Goal: Task Accomplishment & Management: Complete application form

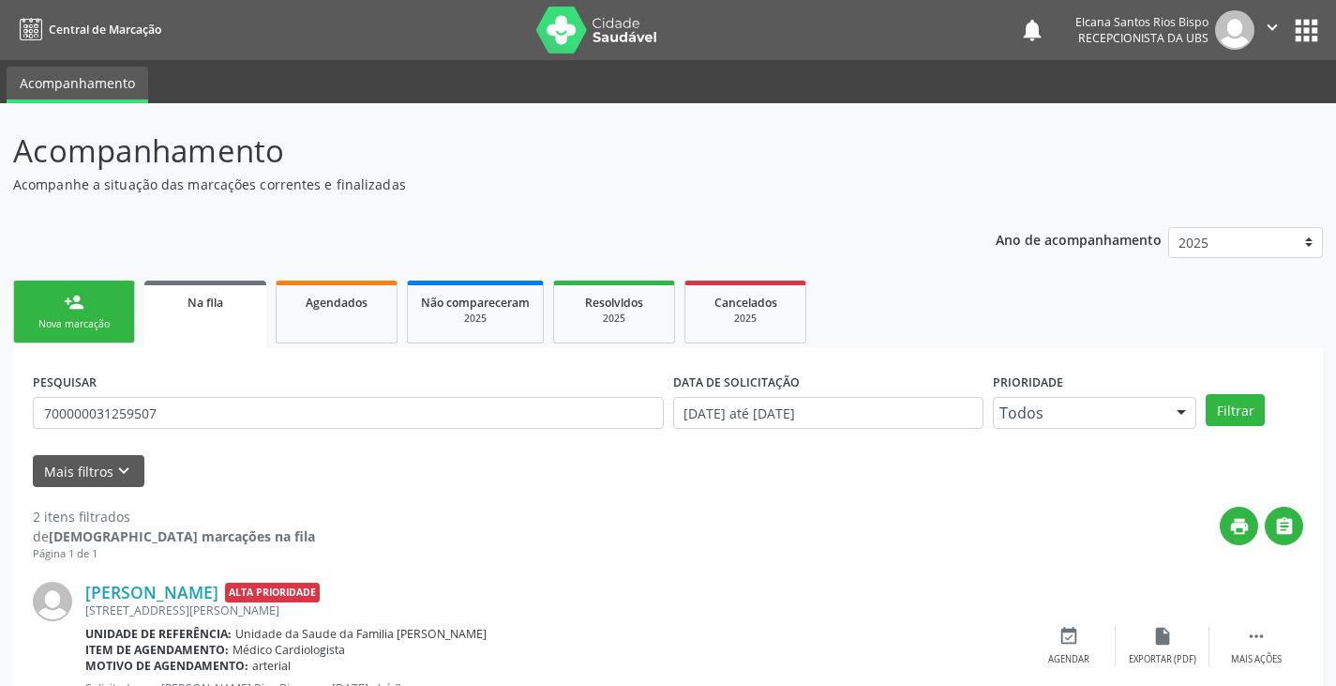
click at [88, 280] on link "person_add Nova marcação" at bounding box center [74, 311] width 122 height 63
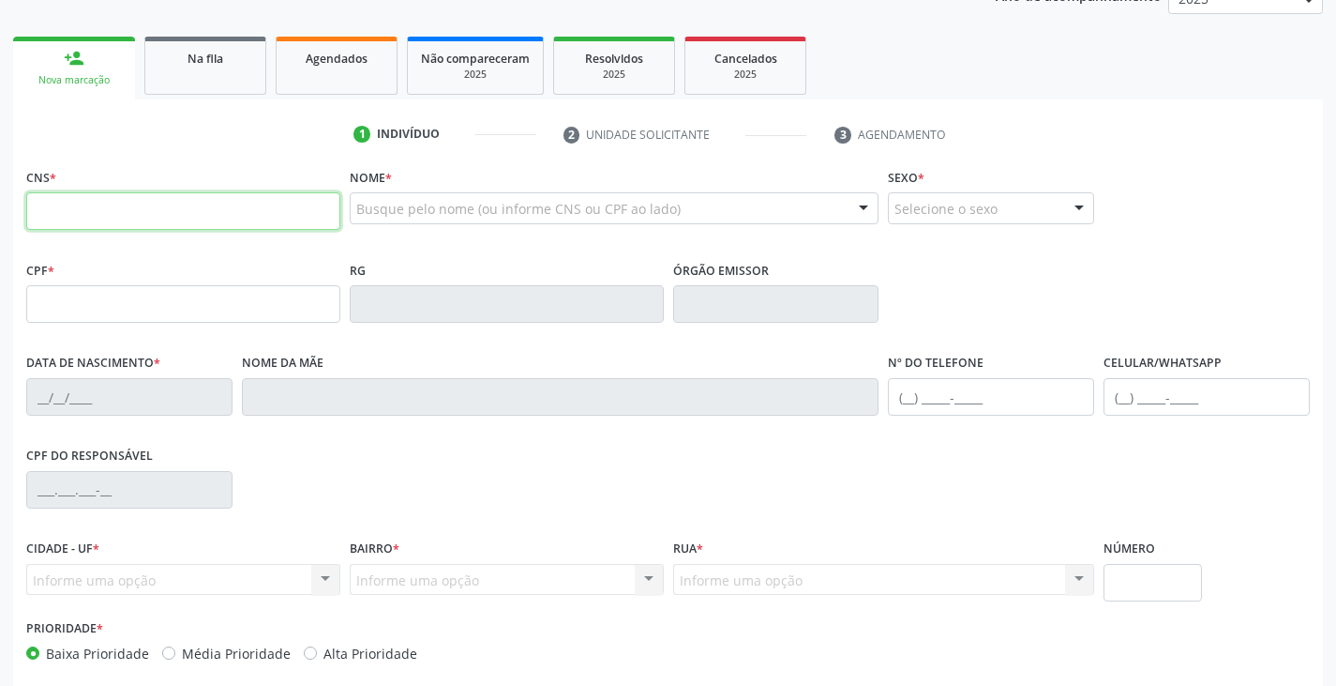
click at [155, 226] on input "text" at bounding box center [183, 211] width 314 height 38
type input "704 8075 9751 8242"
type input "008.436.115-88"
type input "[DATE]"
type input "[PERSON_NAME]"
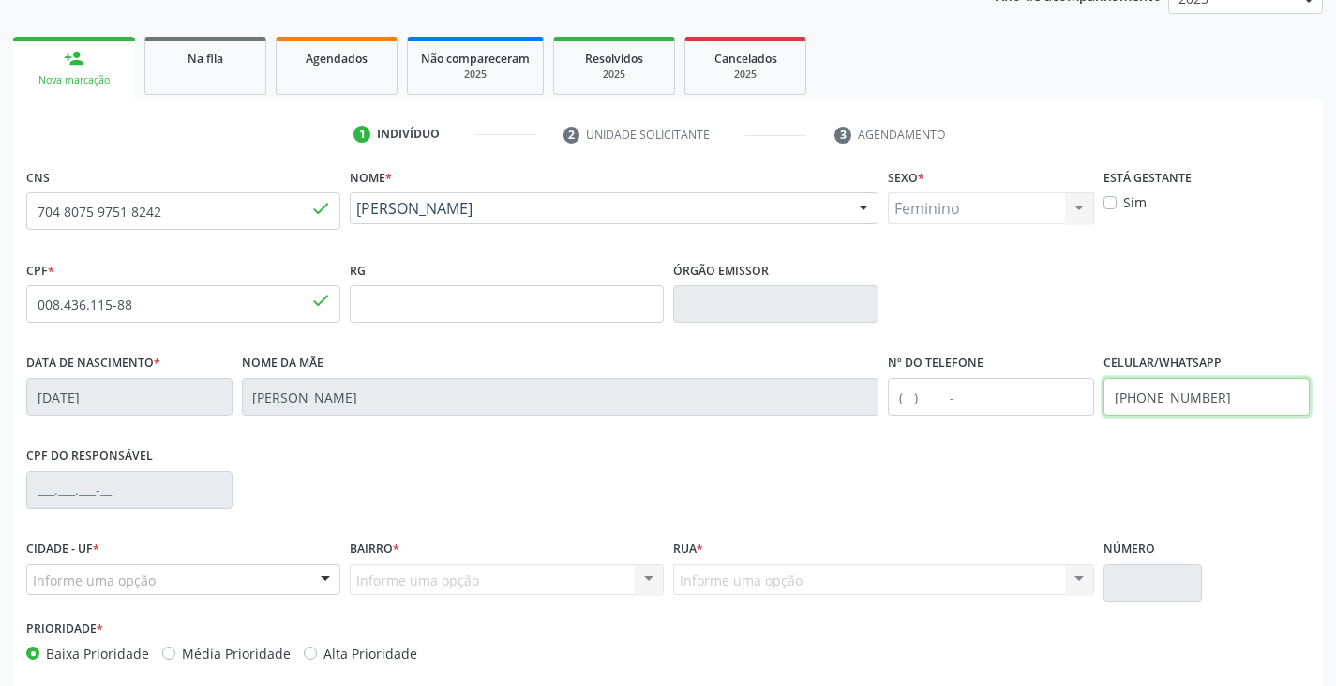
drag, startPoint x: 1230, startPoint y: 392, endPoint x: 1046, endPoint y: 402, distance: 185.0
click at [1046, 402] on div "Data de nascimento * [DATE] Nome da mãe [PERSON_NAME] Nº do Telefone Celular/Wh…" at bounding box center [668, 395] width 1293 height 93
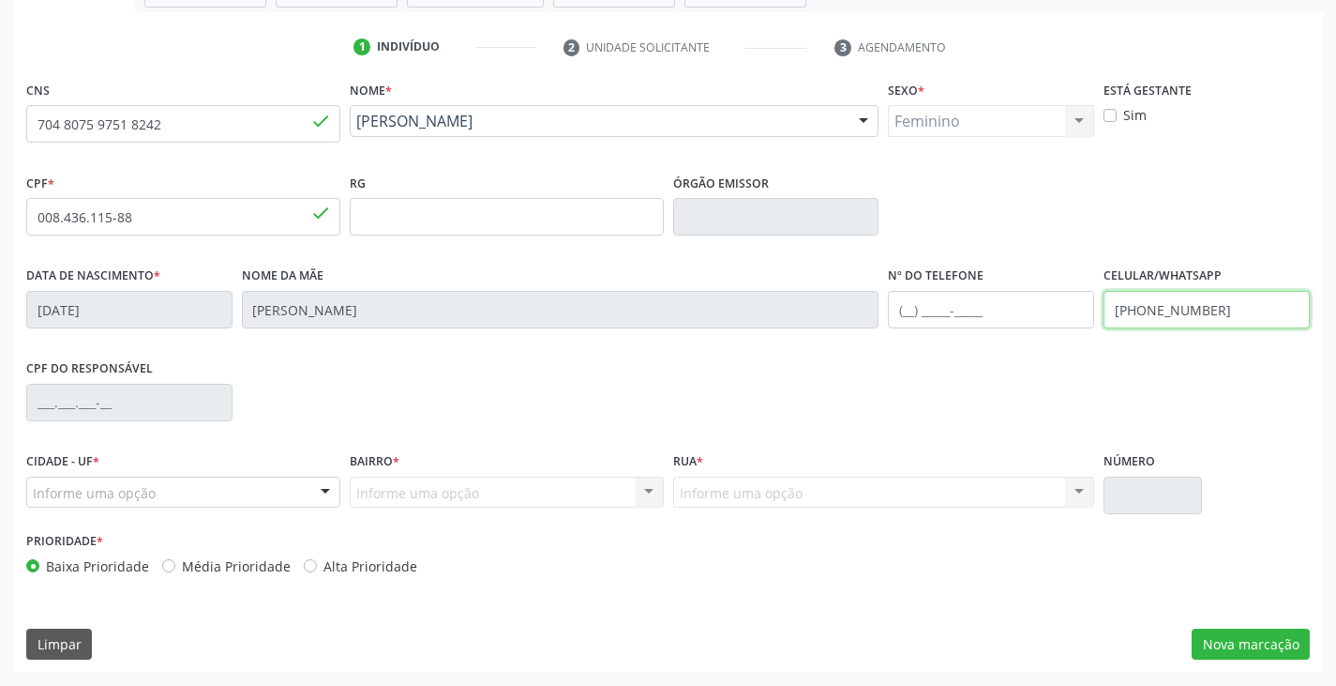
type input "[PHONE_NUMBER]"
click at [366, 566] on label "Alta Prioridade" at bounding box center [371, 566] width 94 height 20
click at [317, 566] on input "Alta Prioridade" at bounding box center [310, 564] width 13 height 17
radio input "true"
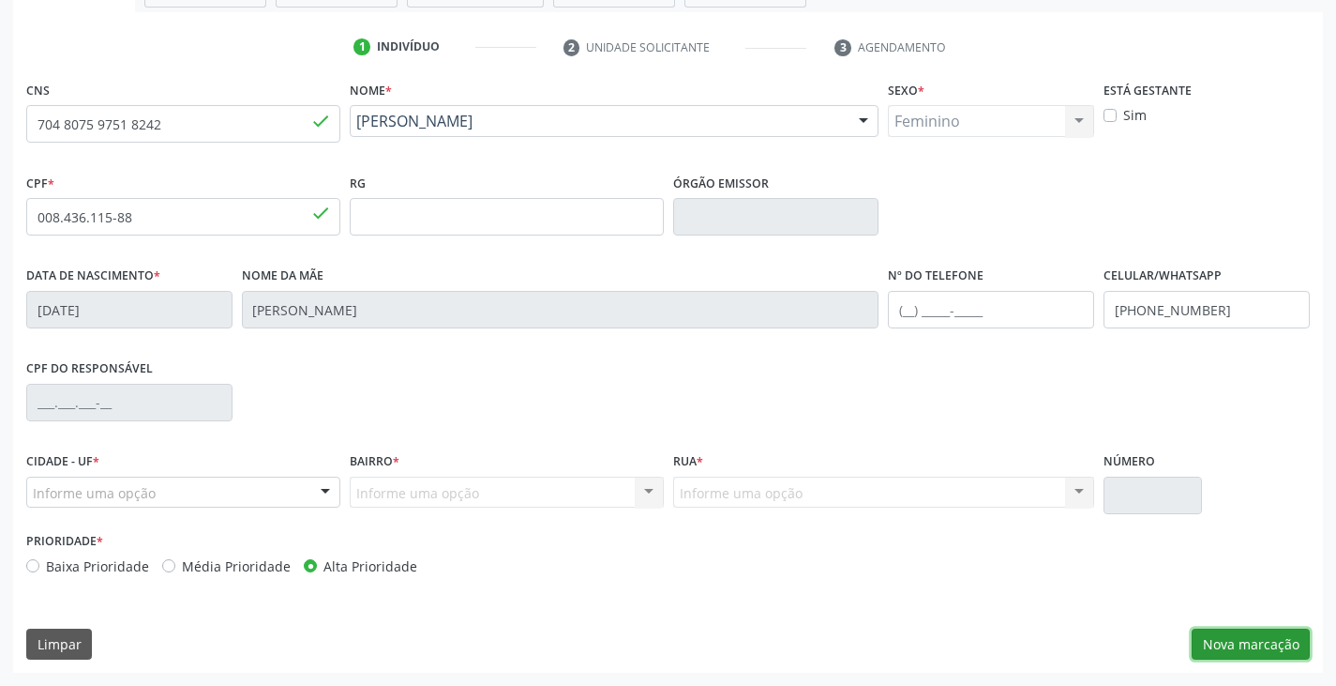
click at [1252, 640] on button "Nova marcação" at bounding box center [1251, 644] width 118 height 32
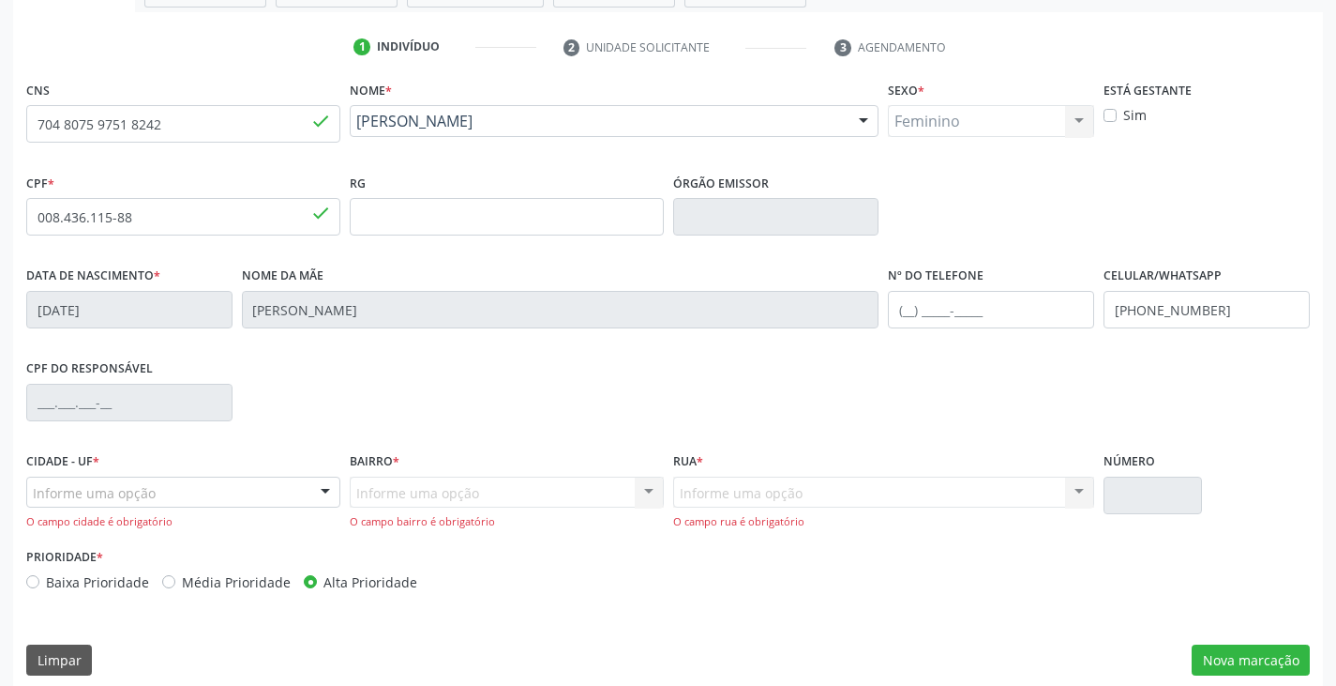
click at [292, 490] on div "Informe uma opção" at bounding box center [183, 492] width 314 height 32
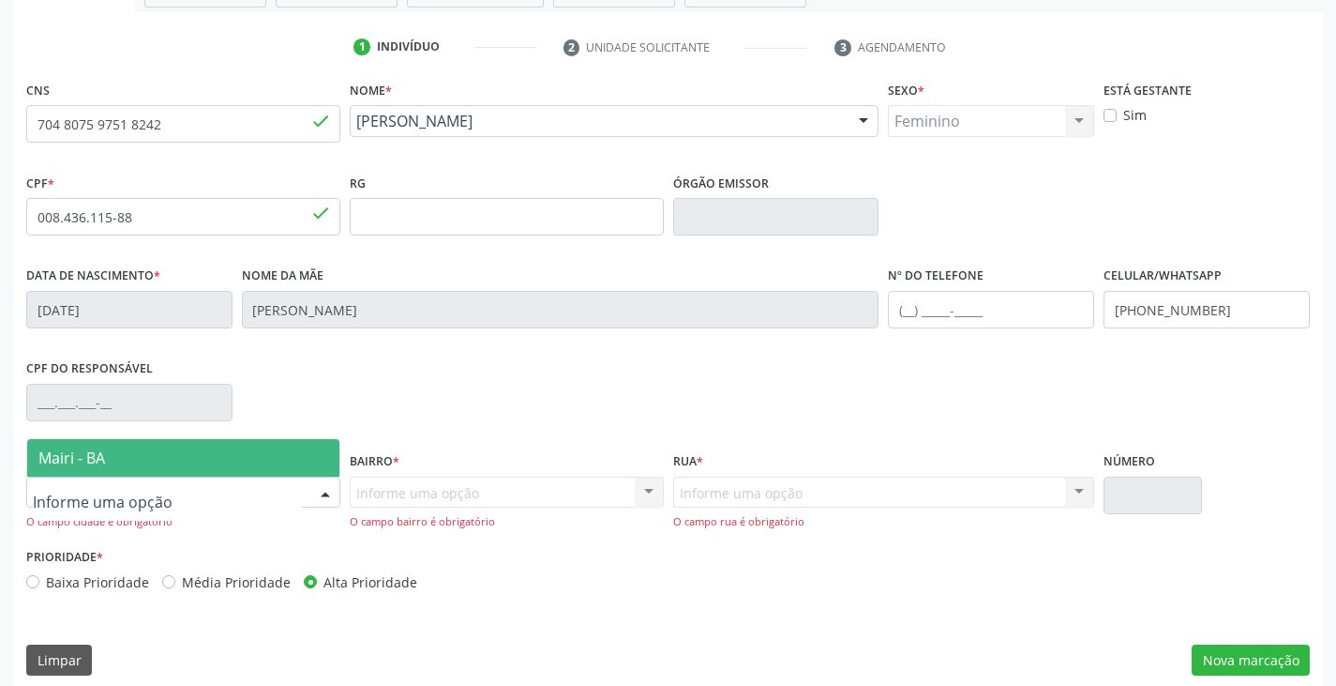
drag, startPoint x: 265, startPoint y: 445, endPoint x: 341, endPoint y: 487, distance: 86.9
click at [265, 444] on span "Mairi - BA" at bounding box center [183, 458] width 312 height 38
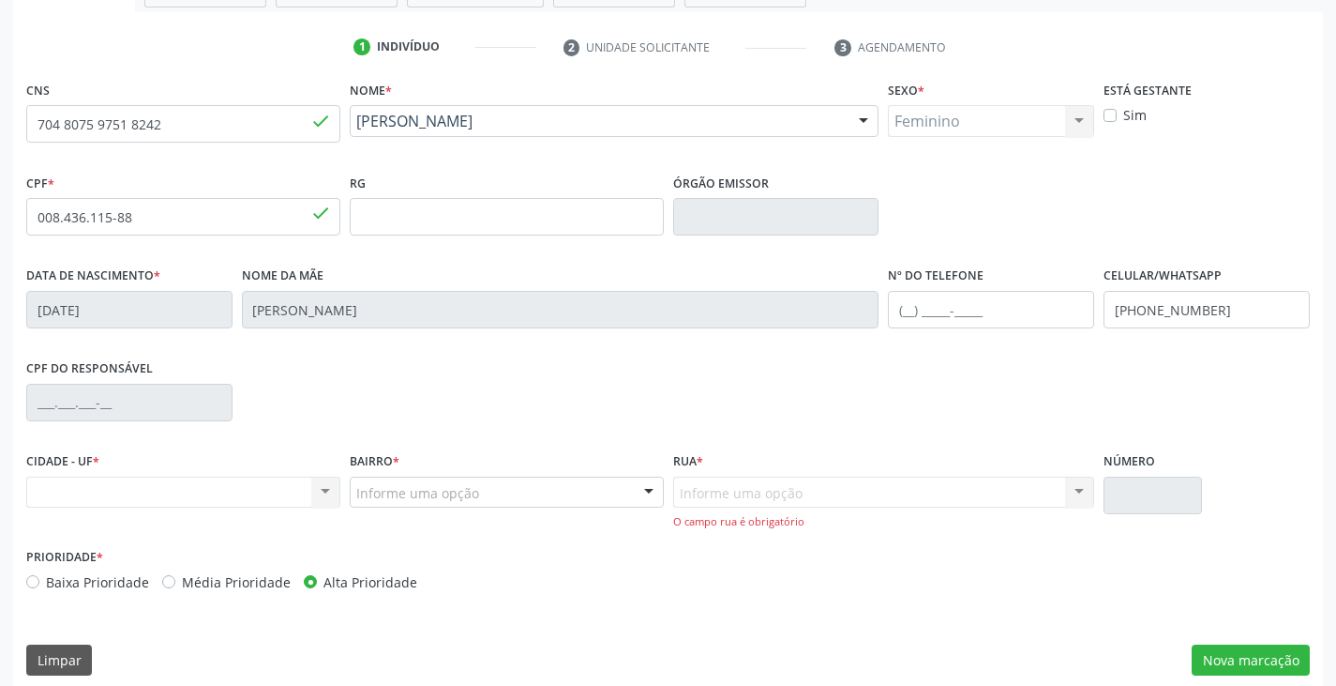
click at [325, 490] on div "Nenhum resultado encontrado para: " " Não há nenhuma opção para ser exibida." at bounding box center [183, 492] width 314 height 32
click at [275, 500] on div "Nenhum resultado encontrado para: " " Não há nenhuma opção para ser exibida." at bounding box center [183, 492] width 314 height 32
click at [216, 491] on div "Nenhum resultado encontrado para: " " Não há nenhuma opção para ser exibida." at bounding box center [183, 492] width 314 height 32
click at [428, 504] on div "Informe uma opção" at bounding box center [507, 492] width 314 height 32
